Goal: Information Seeking & Learning: Compare options

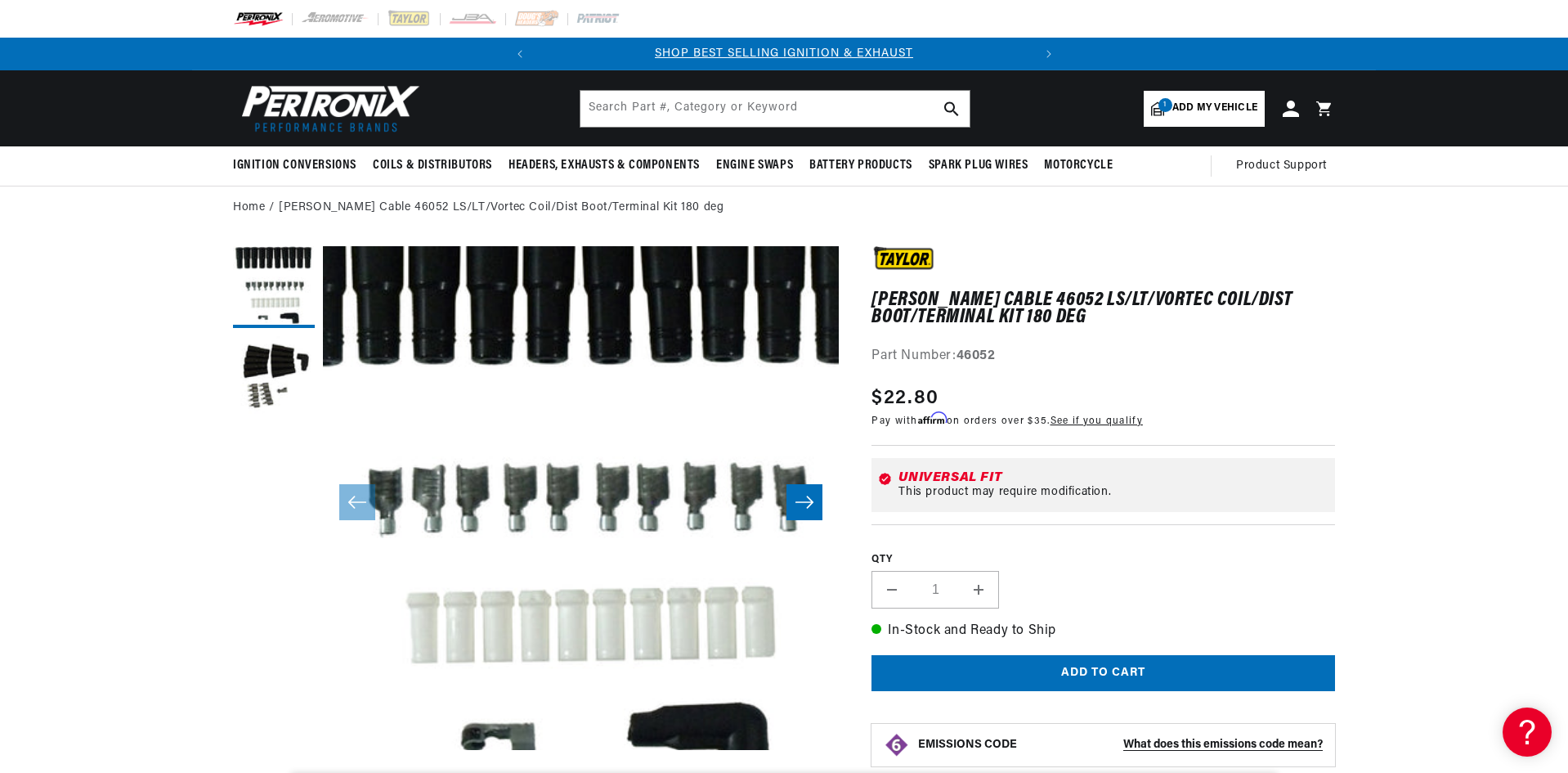
scroll to position [50, 0]
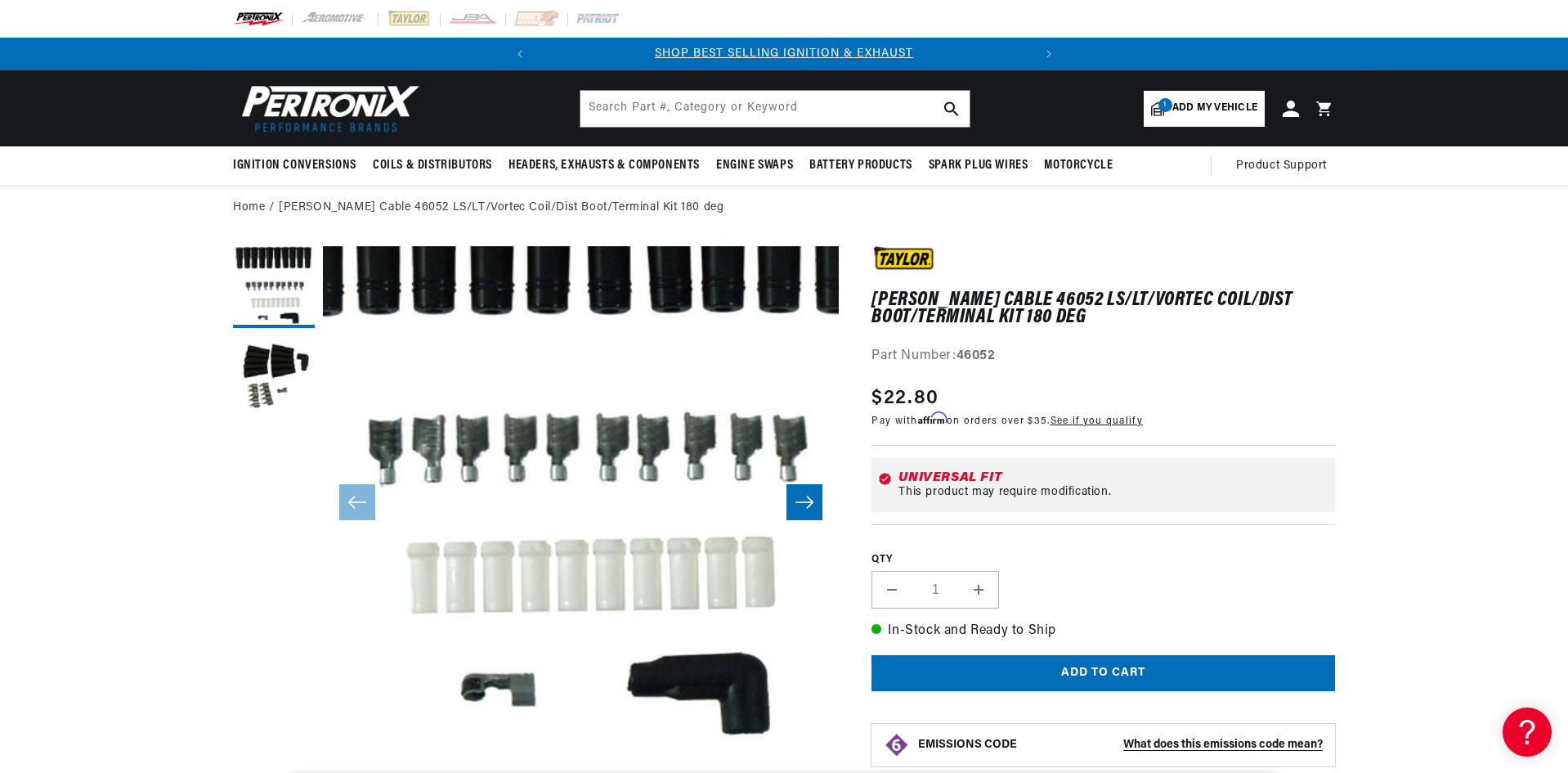
click at [802, 508] on icon "Slide right" at bounding box center [804, 502] width 20 height 17
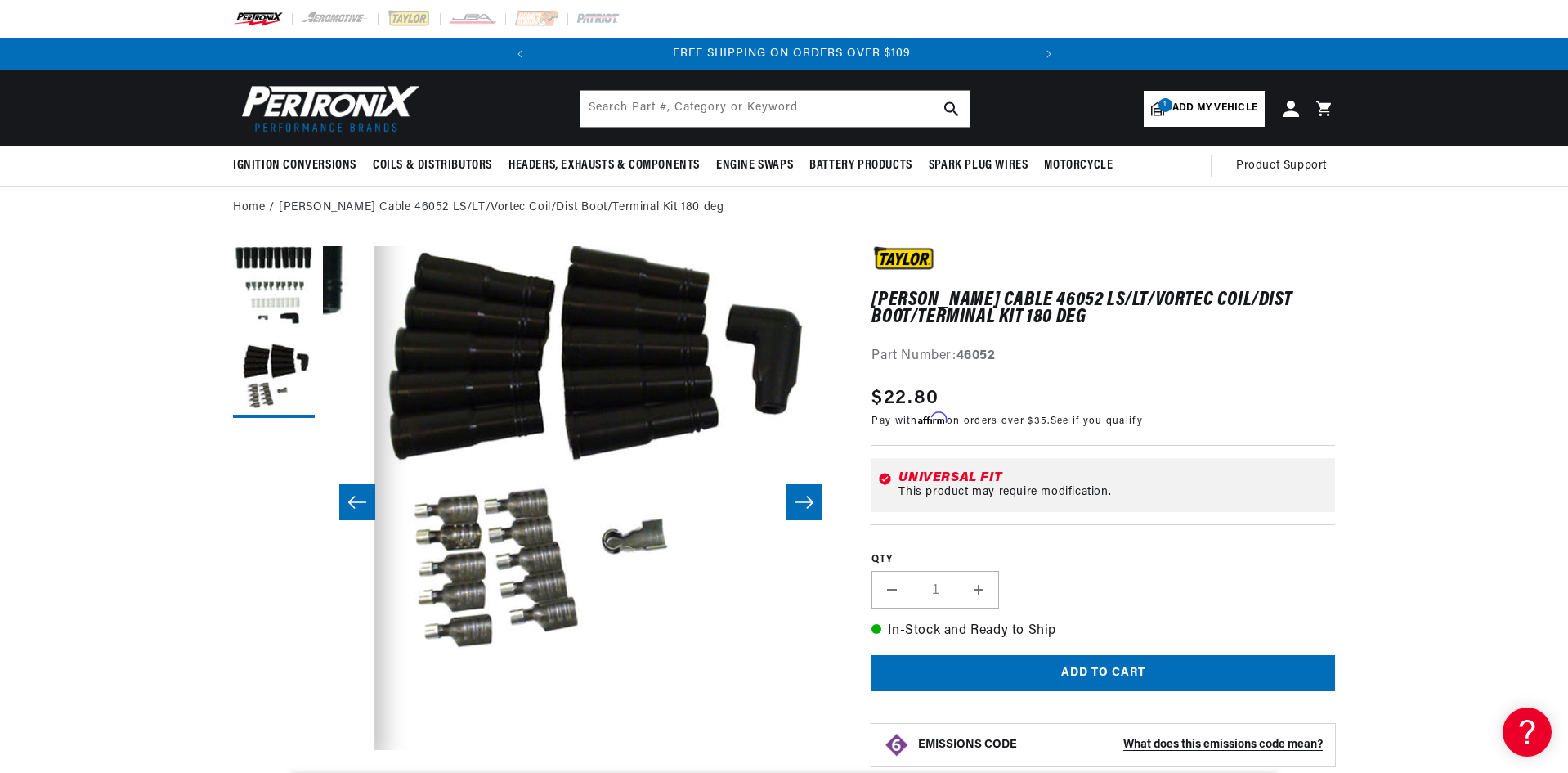
scroll to position [0, 495]
